Goal: Task Accomplishment & Management: Use online tool/utility

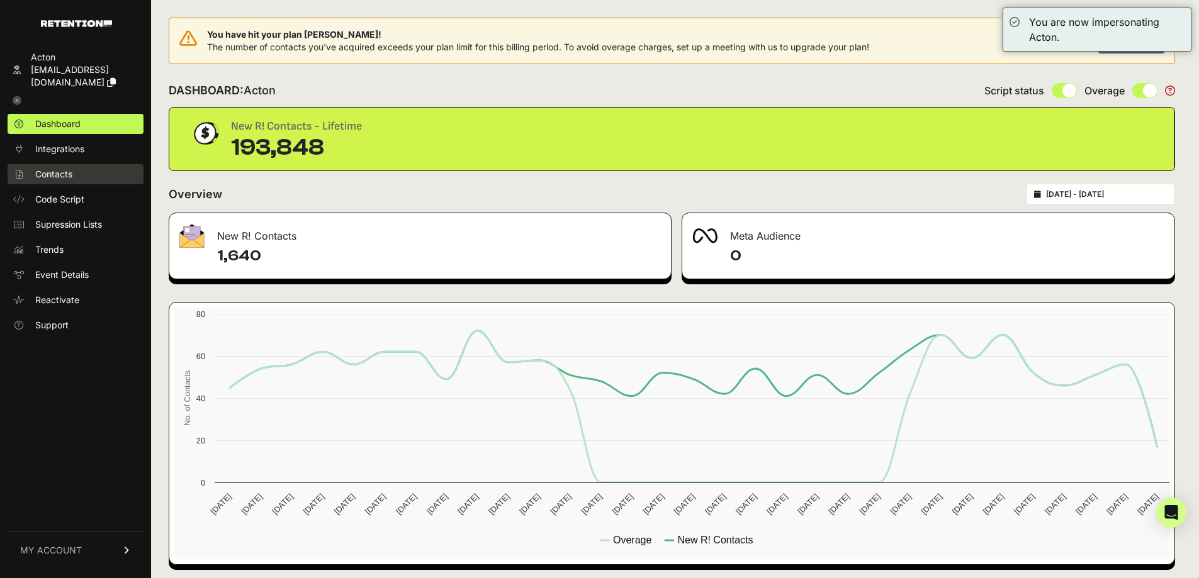
click at [76, 164] on link "Contacts" at bounding box center [76, 174] width 136 height 20
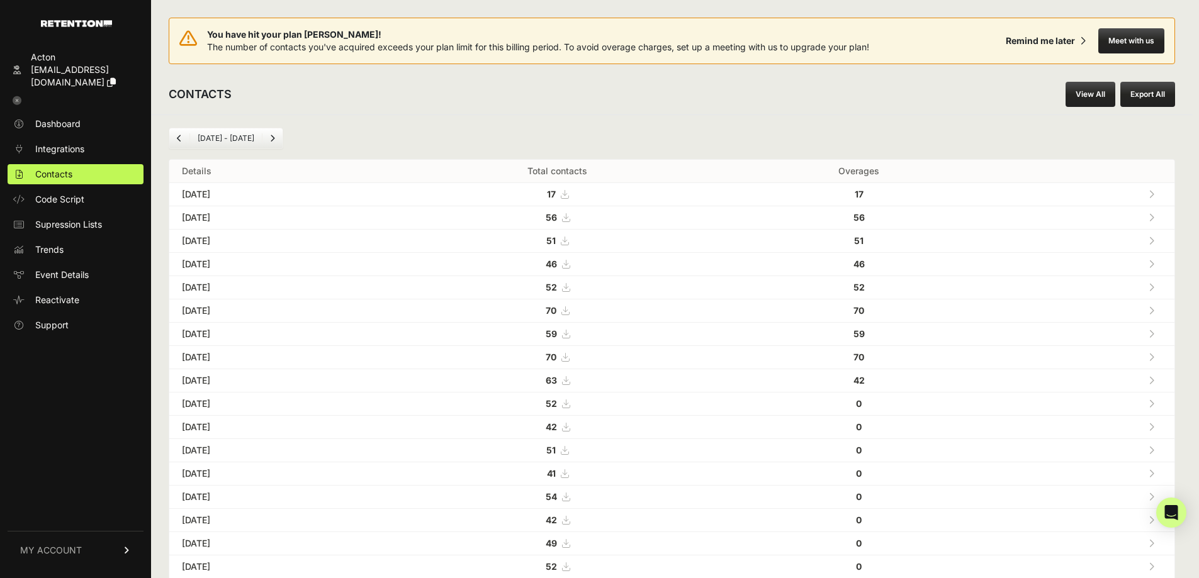
click at [1103, 94] on link "View All" at bounding box center [1091, 94] width 50 height 25
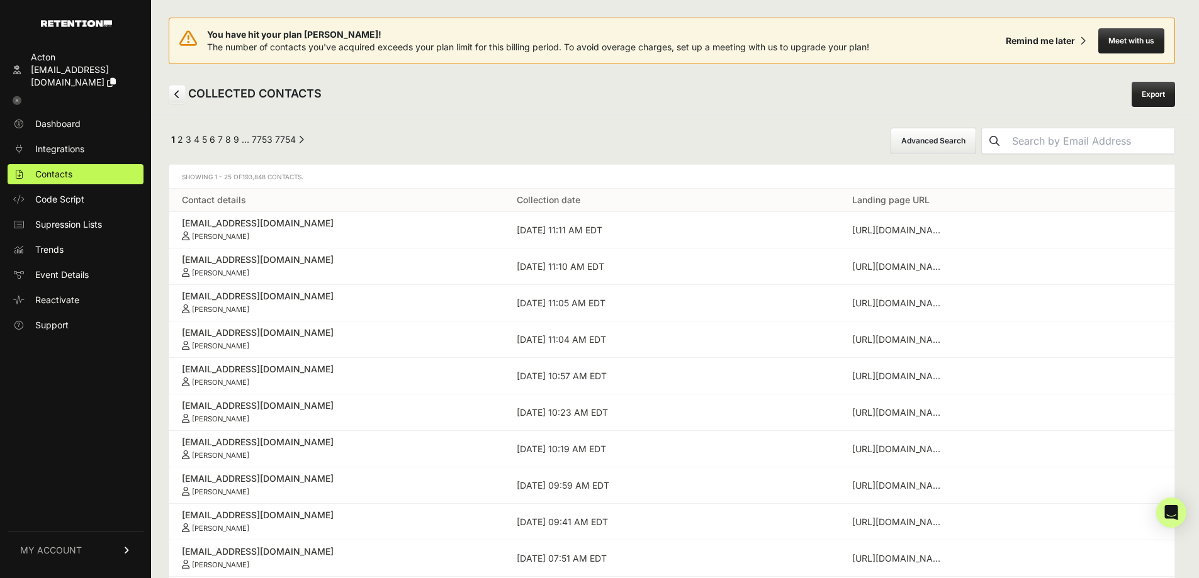
click at [939, 135] on button "Advanced Search" at bounding box center [934, 141] width 86 height 26
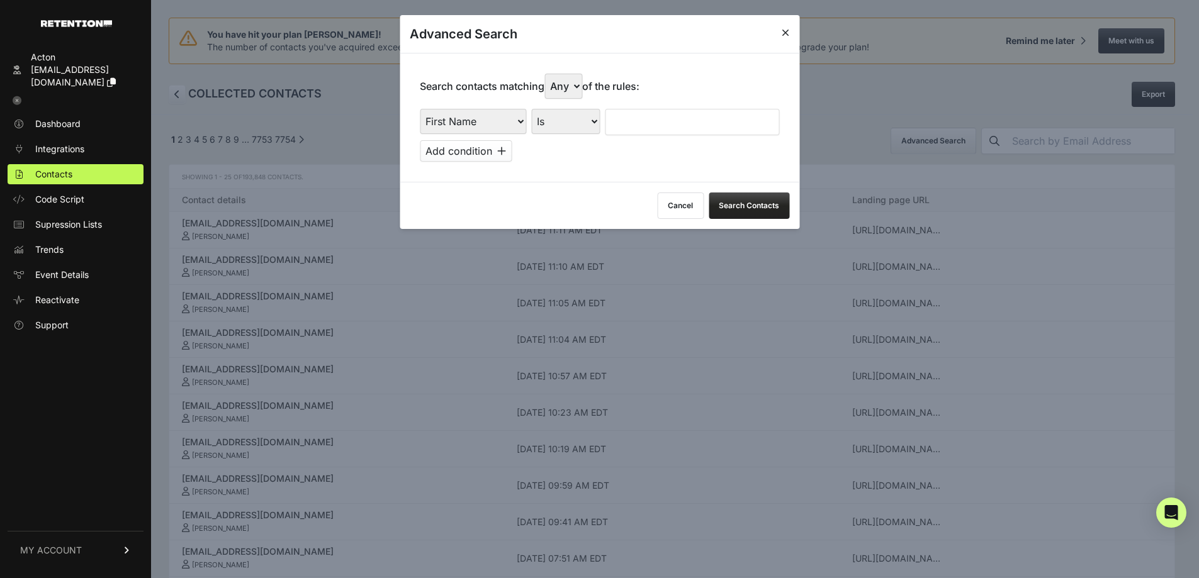
click at [456, 97] on p "Search contacts matching Any All of the rules:" at bounding box center [530, 86] width 220 height 25
click at [466, 112] on select "First Name Last Name State City Email Email Domain Landing Domain Landing Page …" at bounding box center [473, 121] width 106 height 25
select select "file_date"
click at [420, 109] on select "First Name Last Name State City Email Email Domain Landing Domain Landing Page …" at bounding box center [473, 121] width 106 height 25
click at [588, 130] on select "Is on Is between" at bounding box center [566, 121] width 70 height 25
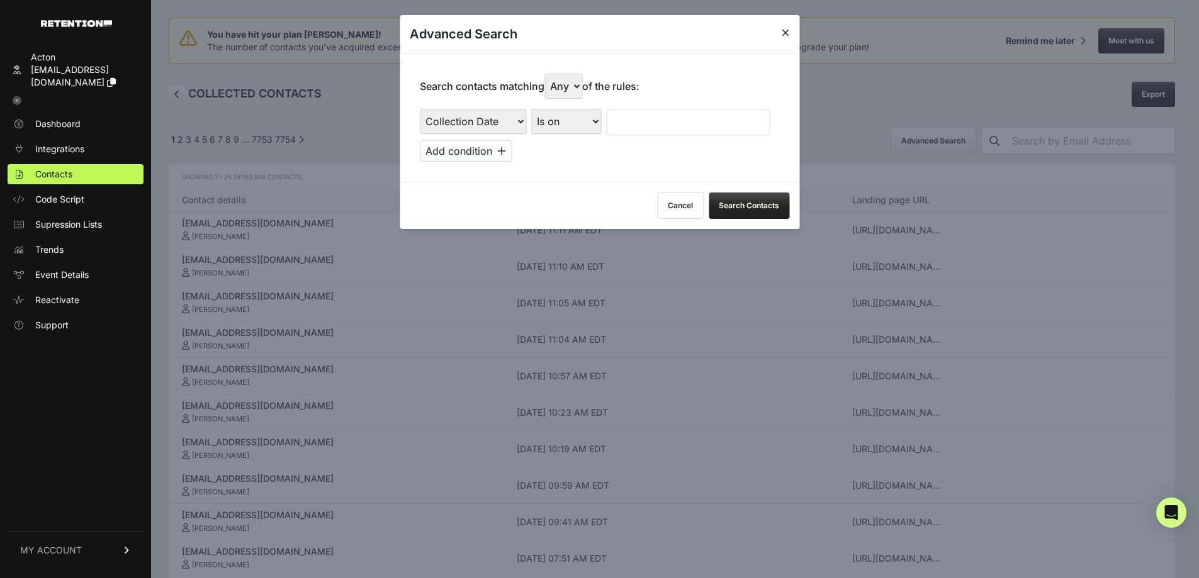
select select "is_between"
click at [532, 109] on select "Is on Is between" at bounding box center [566, 121] width 70 height 25
click at [634, 127] on input "text" at bounding box center [639, 122] width 67 height 26
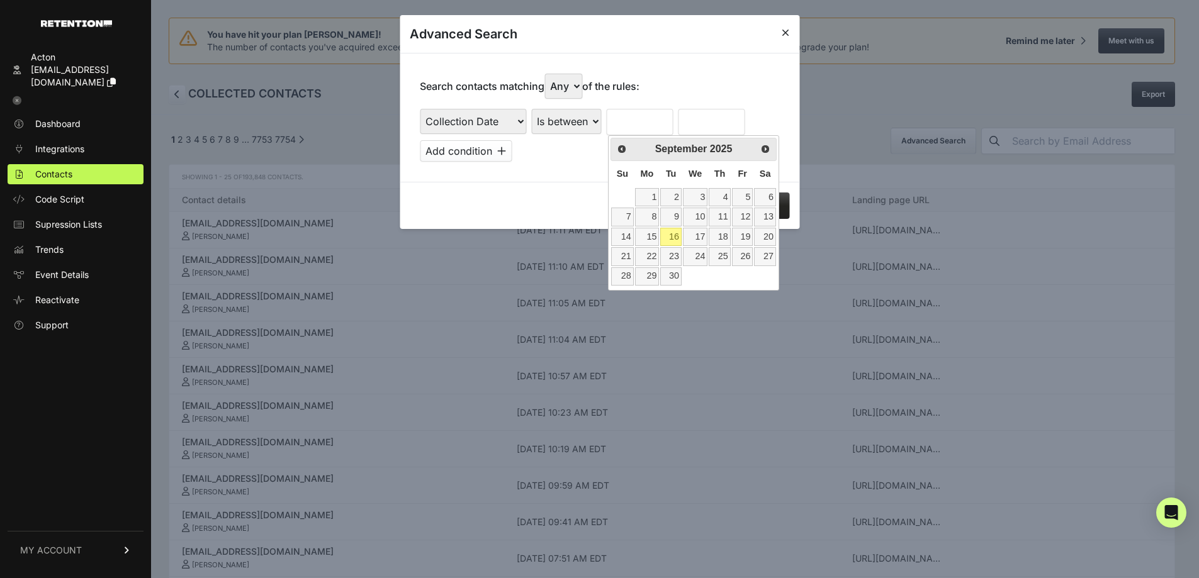
click at [616, 181] on th "Su" at bounding box center [622, 174] width 23 height 26
click at [654, 217] on link "8" at bounding box center [647, 217] width 25 height 18
type input "[DATE]"
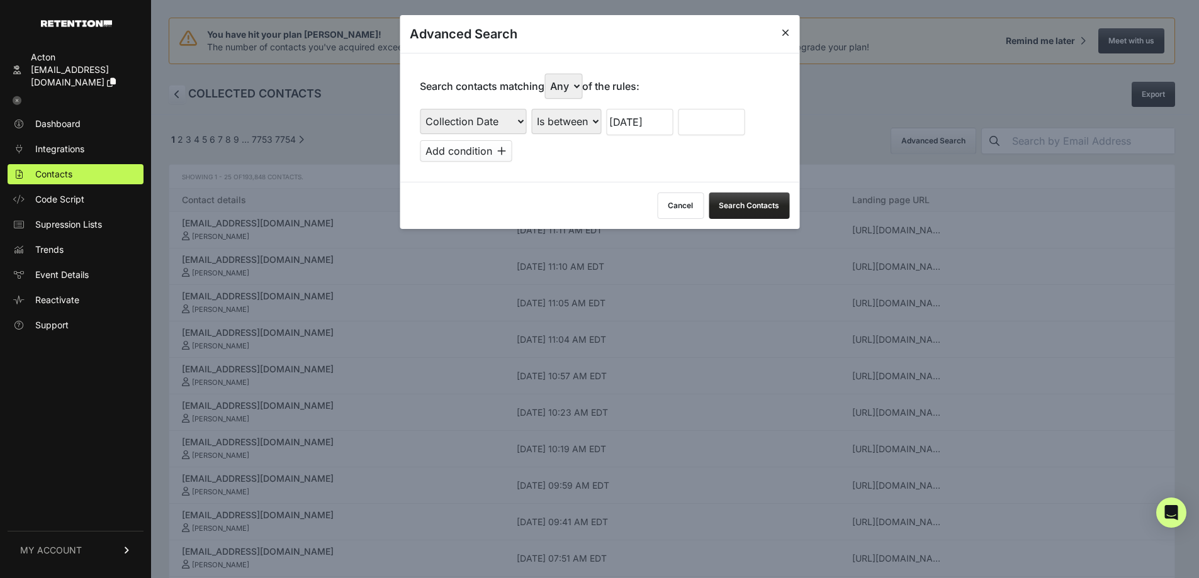
click at [705, 127] on input "text" at bounding box center [711, 122] width 67 height 26
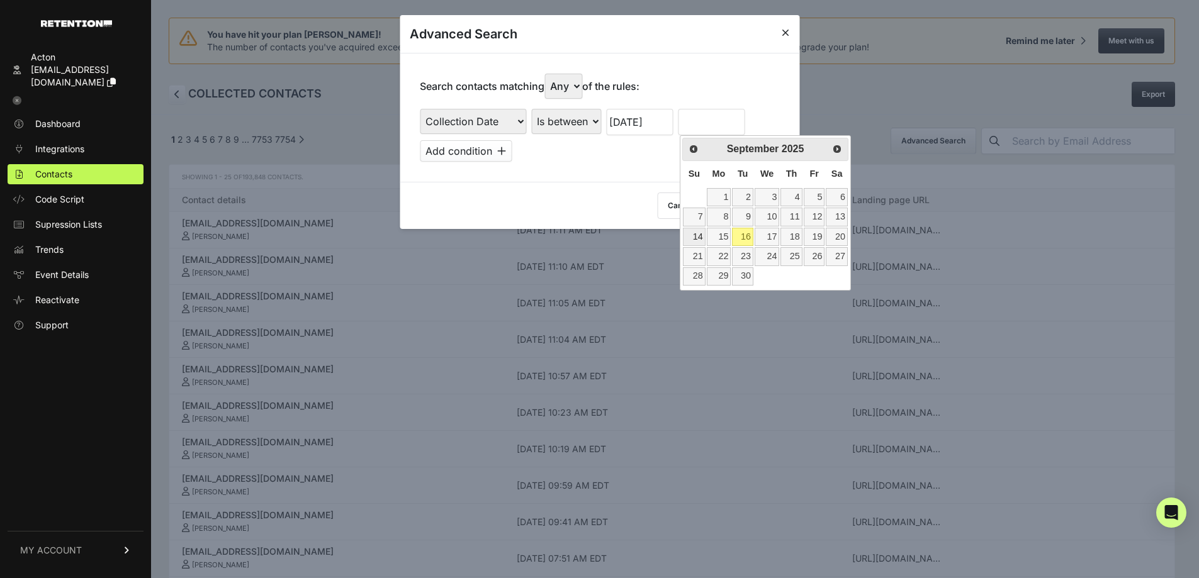
click at [690, 235] on link "14" at bounding box center [694, 237] width 22 height 18
type input "[DATE]"
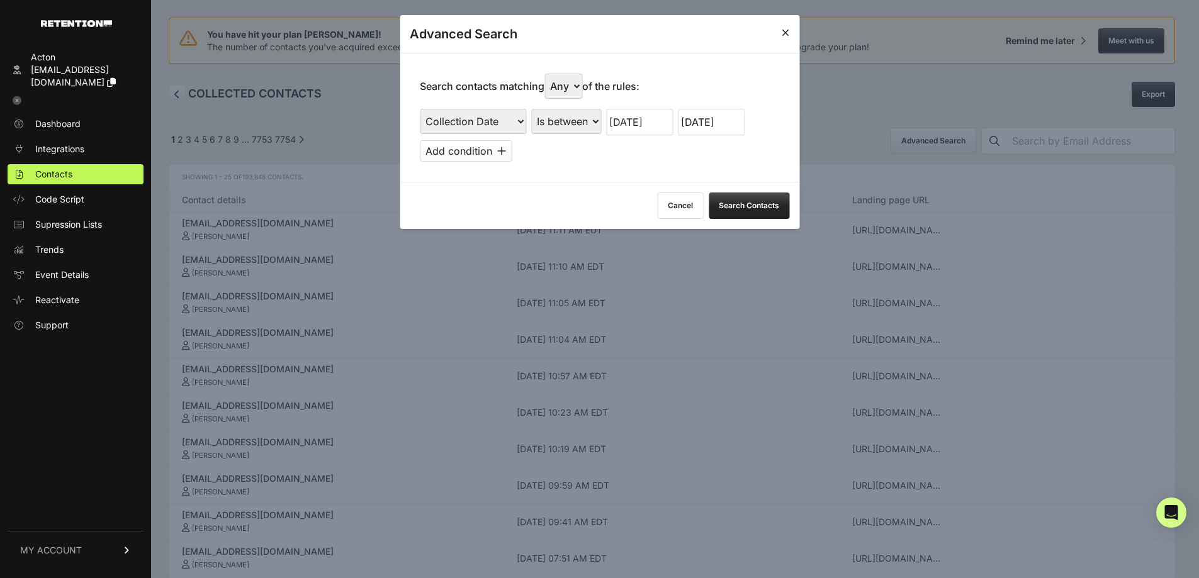
click at [757, 211] on button "Search Contacts" at bounding box center [749, 206] width 81 height 26
